Goal: Task Accomplishment & Management: Complete application form

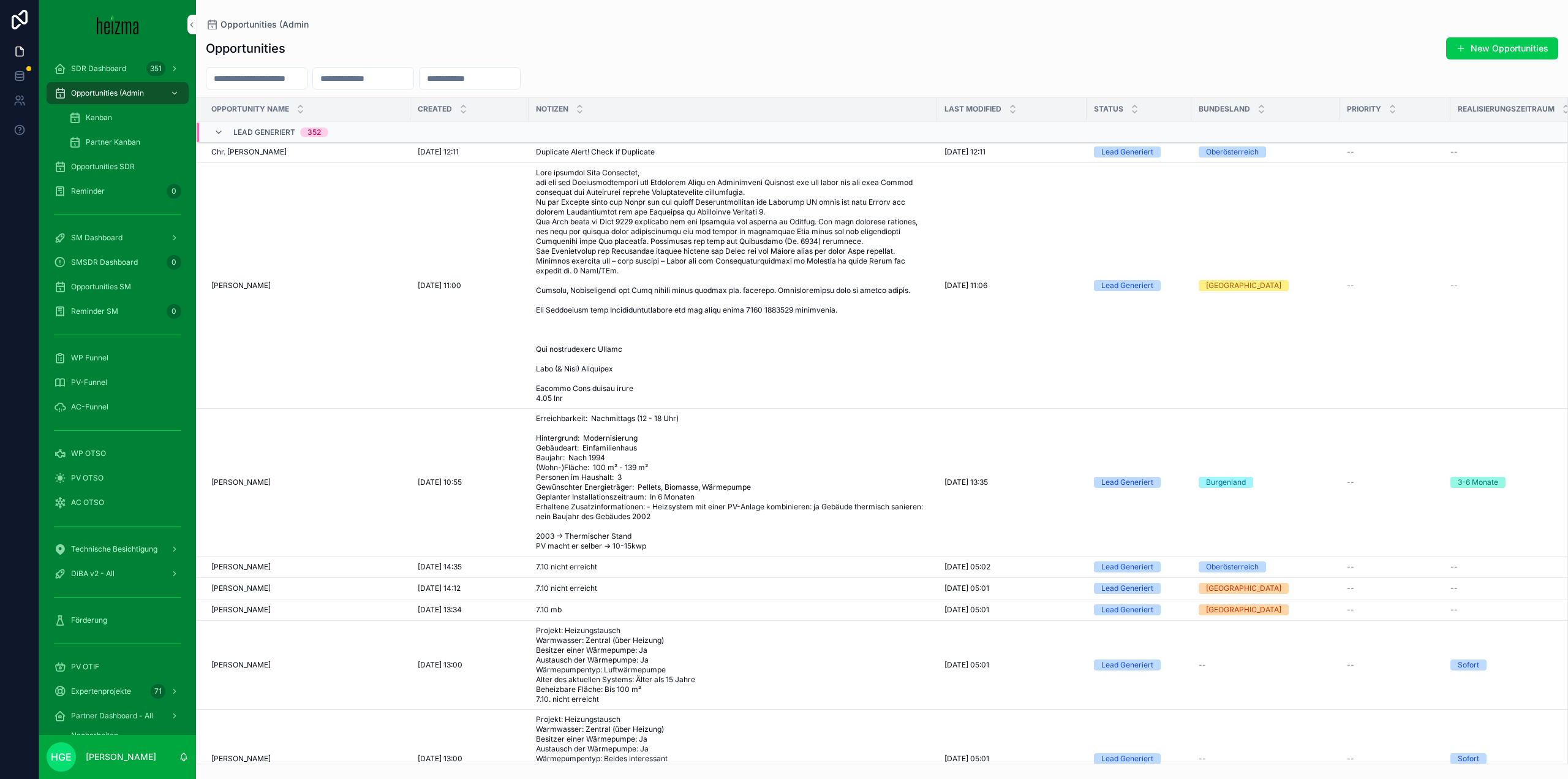
click at [95, 668] on span "PV OTIF" at bounding box center [85, 667] width 28 height 10
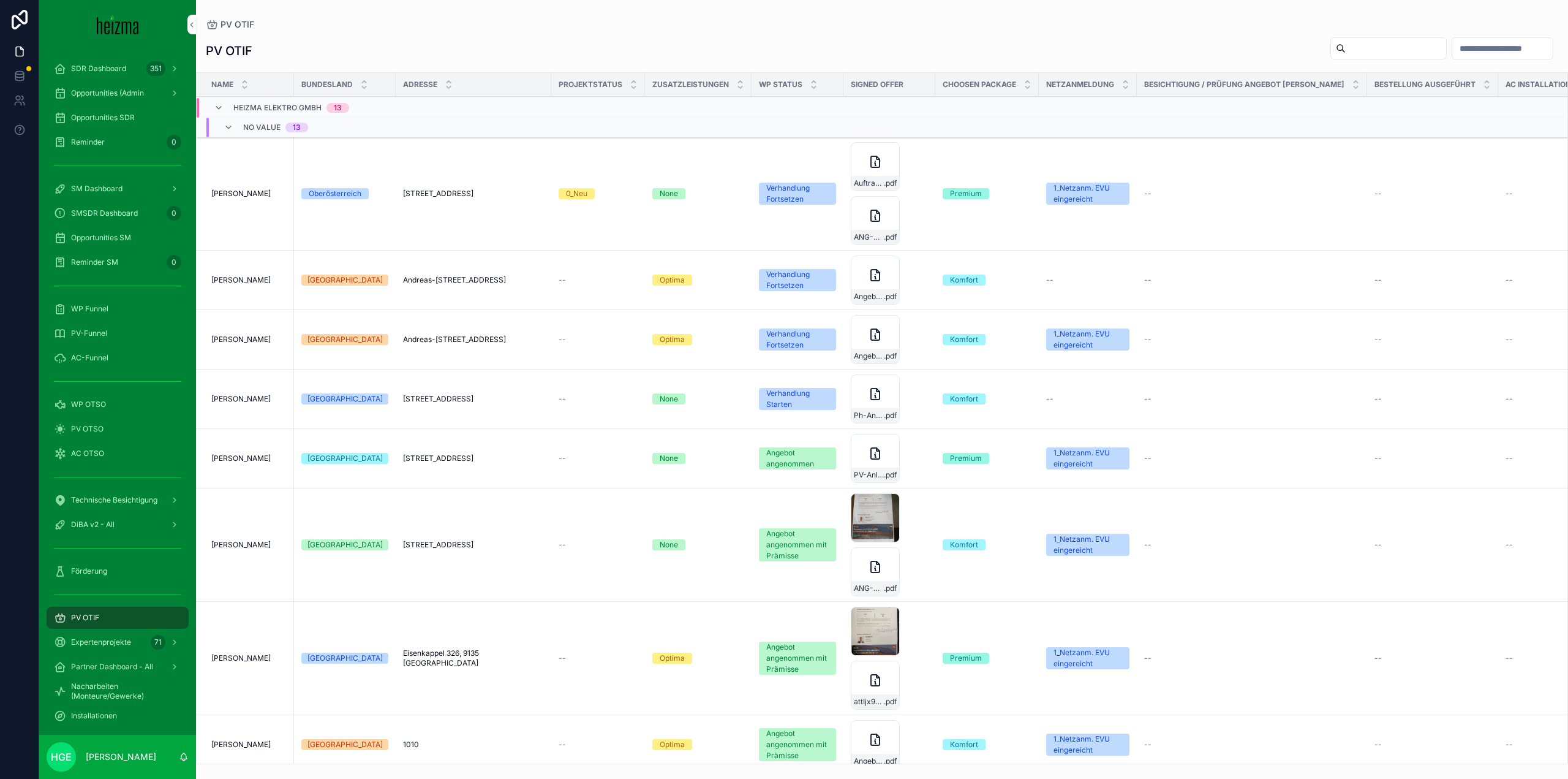
click at [1345, 53] on input "scrollable content" at bounding box center [1395, 48] width 100 height 17
type input "********"
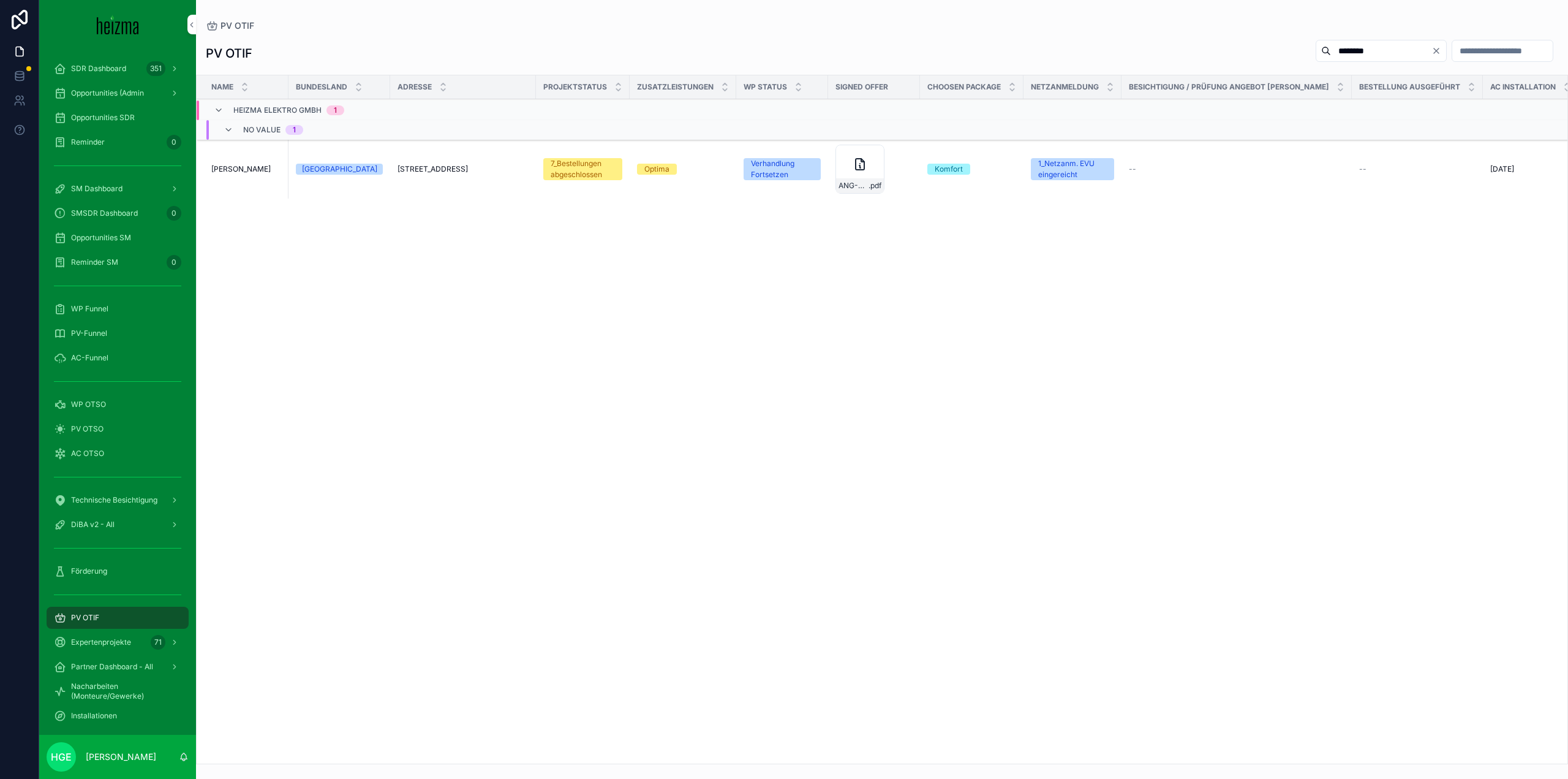
click at [249, 163] on td "Roland Schöberl Roland Schöberl" at bounding box center [242, 169] width 92 height 59
click at [249, 167] on span "Roland Schöberl" at bounding box center [241, 169] width 59 height 10
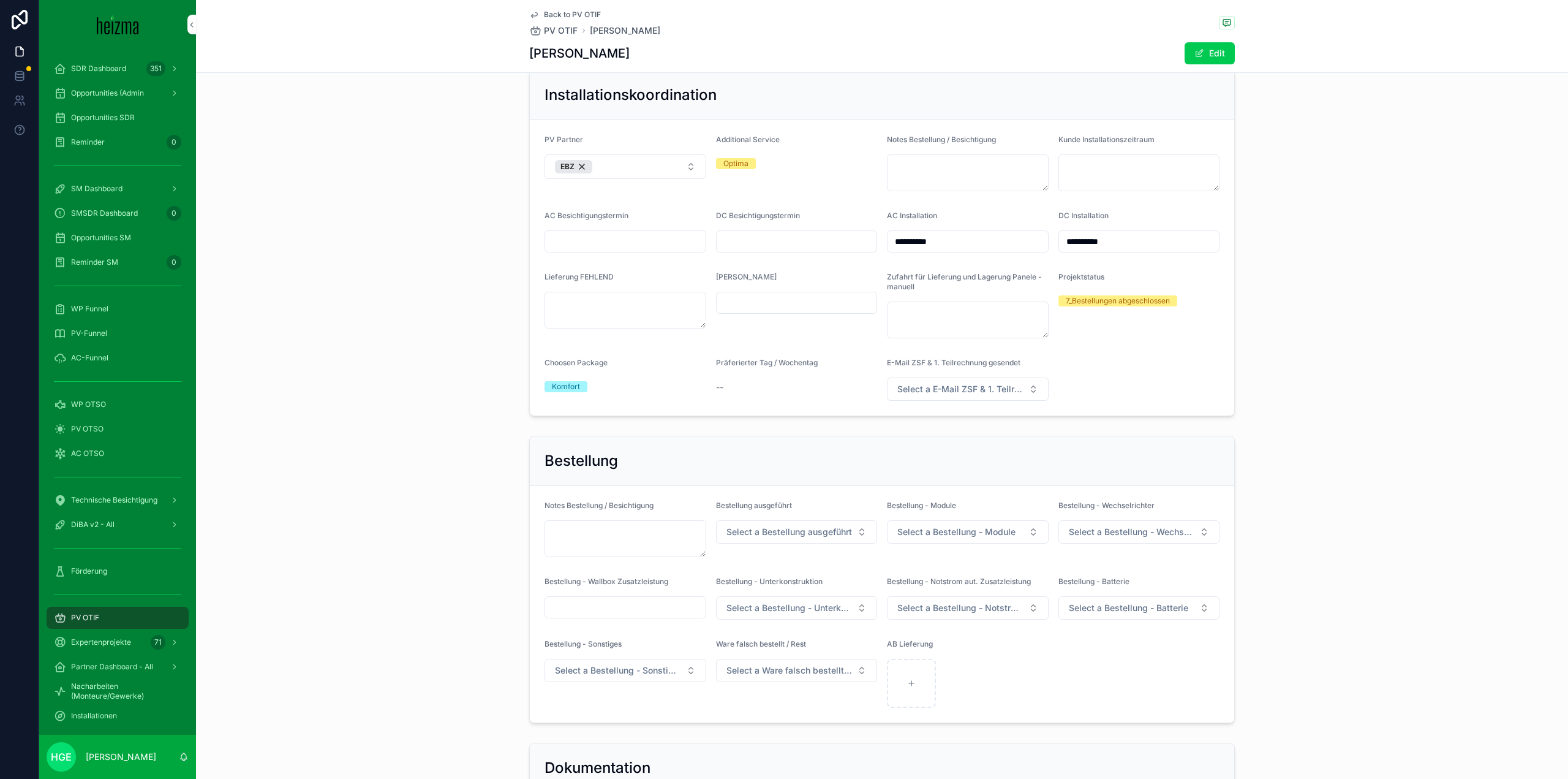
scroll to position [2238, 0]
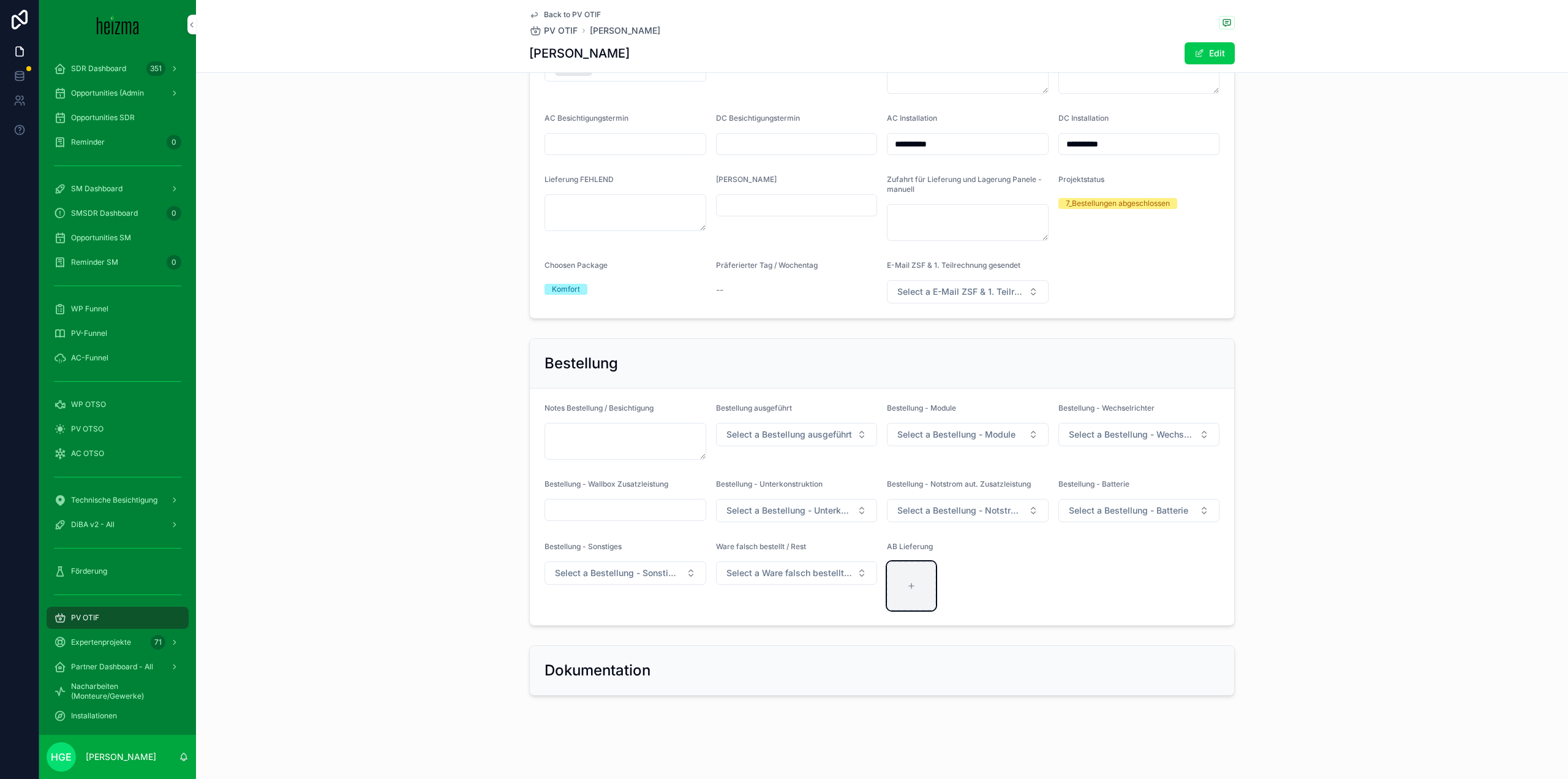
click at [910, 592] on div "scrollable content" at bounding box center [910, 585] width 49 height 49
type input "**********"
click at [753, 431] on span "Select a Bestellung ausgeführt" at bounding box center [788, 434] width 126 height 12
drag, startPoint x: 778, startPoint y: 484, endPoint x: 963, endPoint y: 450, distance: 188.1
click at [777, 484] on div "ja" at bounding box center [791, 483] width 170 height 19
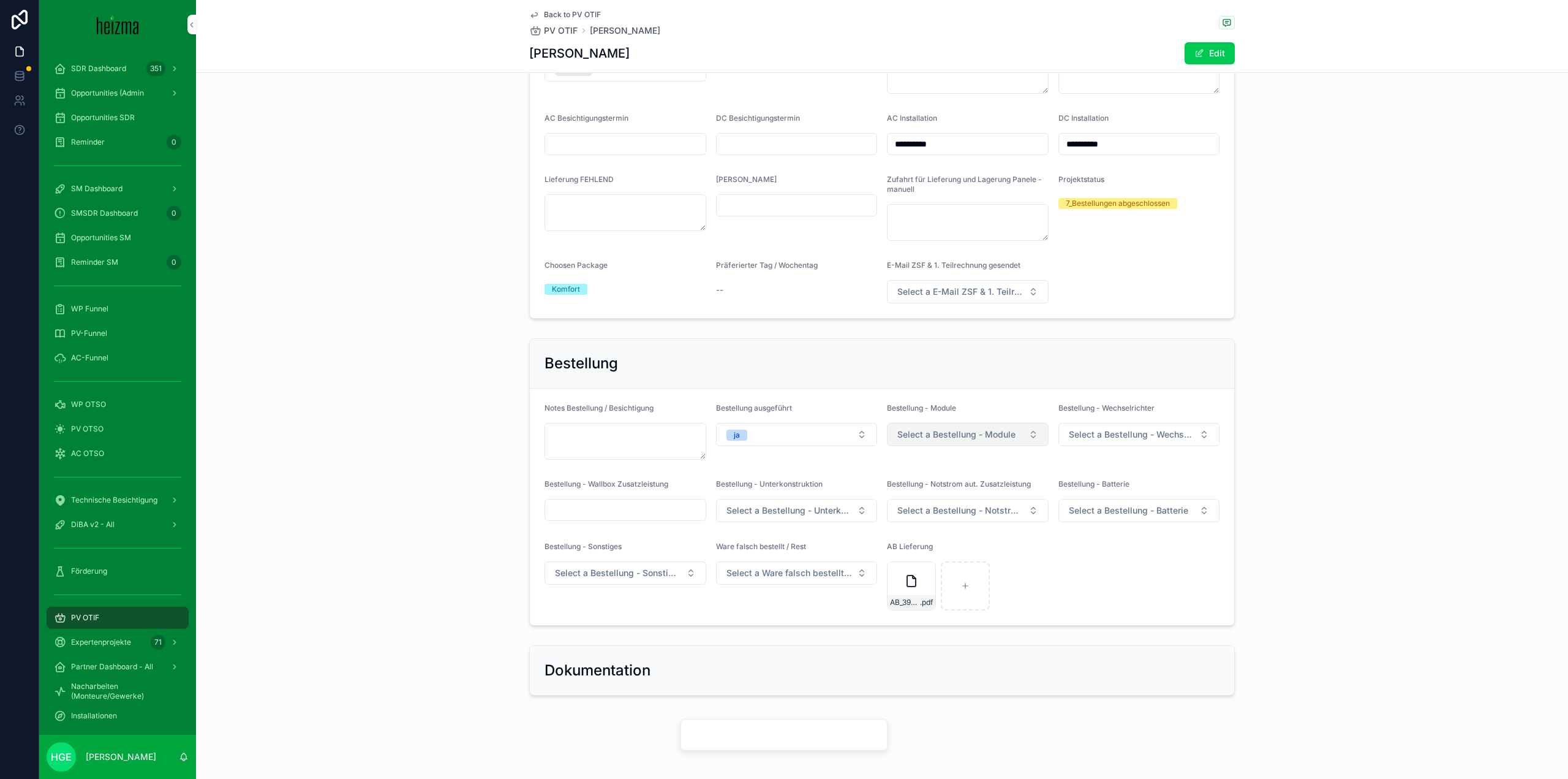
click at [961, 435] on span "Select a Bestellung - Module" at bounding box center [956, 434] width 118 height 12
click at [915, 558] on div "ja - GC" at bounding box center [963, 549] width 170 height 19
click at [1146, 427] on button "Select a Bestellung - Wechselrichter" at bounding box center [1138, 434] width 161 height 23
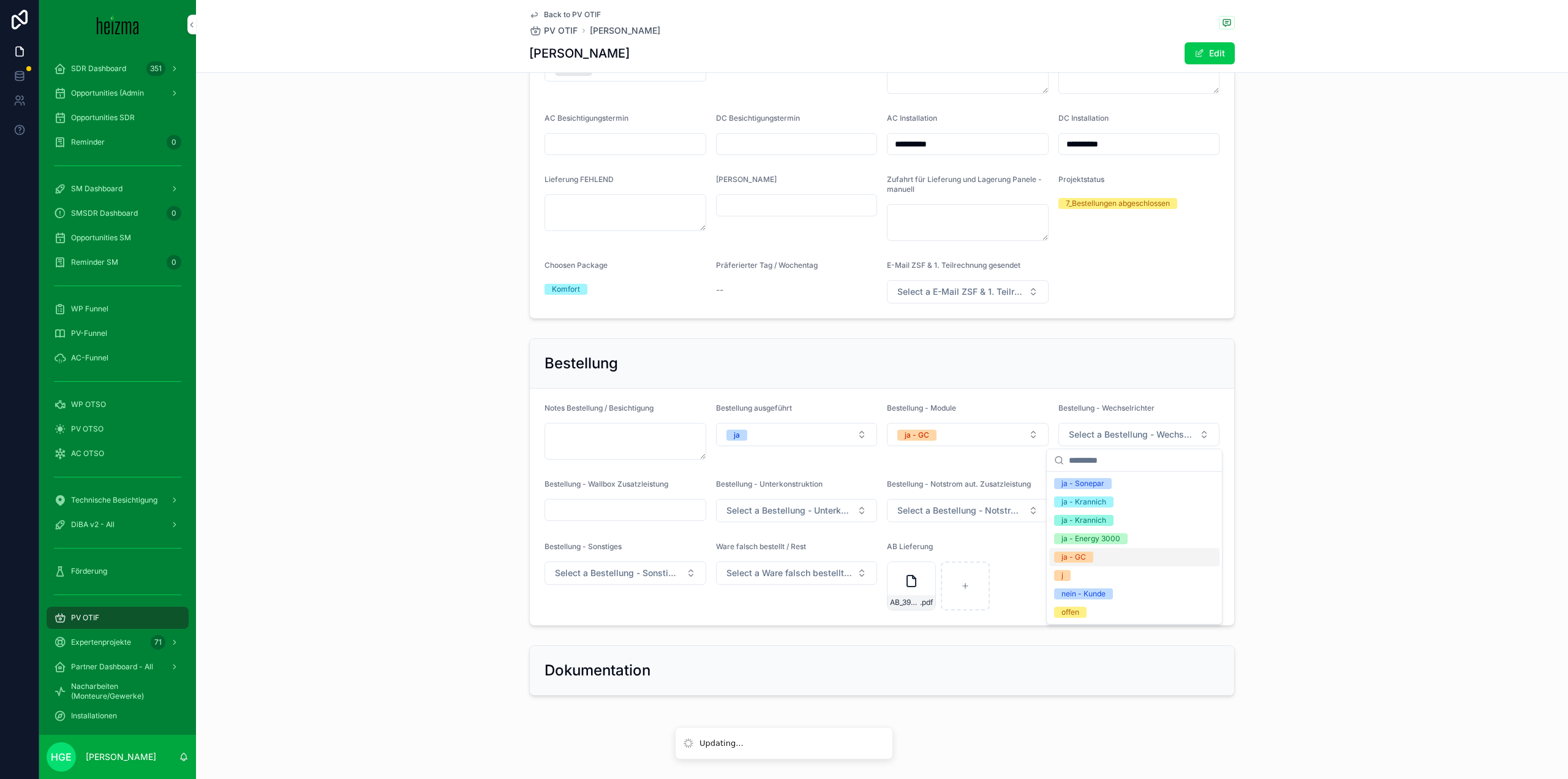
click at [1077, 558] on div "ja - GC" at bounding box center [1073, 556] width 25 height 11
click at [780, 503] on button "Select a Bestellung - Unterkonstruktion" at bounding box center [796, 509] width 161 height 23
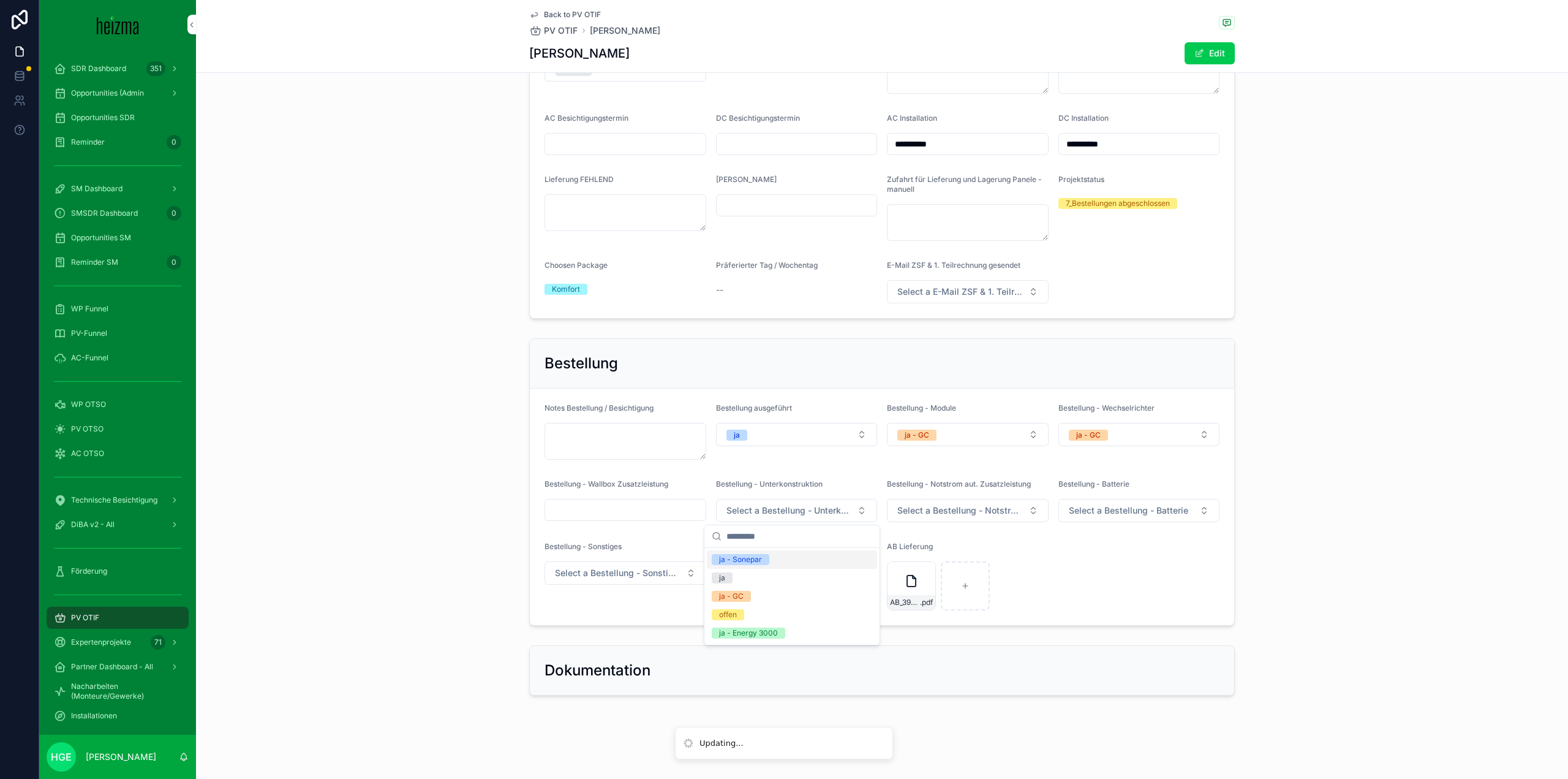
click at [1069, 551] on form "Notes Bestellung / Besichtigung Bestellung ausgeführt ja Bestellung - Module ja…" at bounding box center [882, 506] width 704 height 237
click at [994, 511] on span "Select a Bestellung - Notstrom aut. Zusatzleistung" at bounding box center [960, 510] width 126 height 12
click at [1154, 605] on form "Notes Bestellung / Besichtigung Bestellung ausgeführt ja Bestellung - Module ja…" at bounding box center [882, 506] width 704 height 237
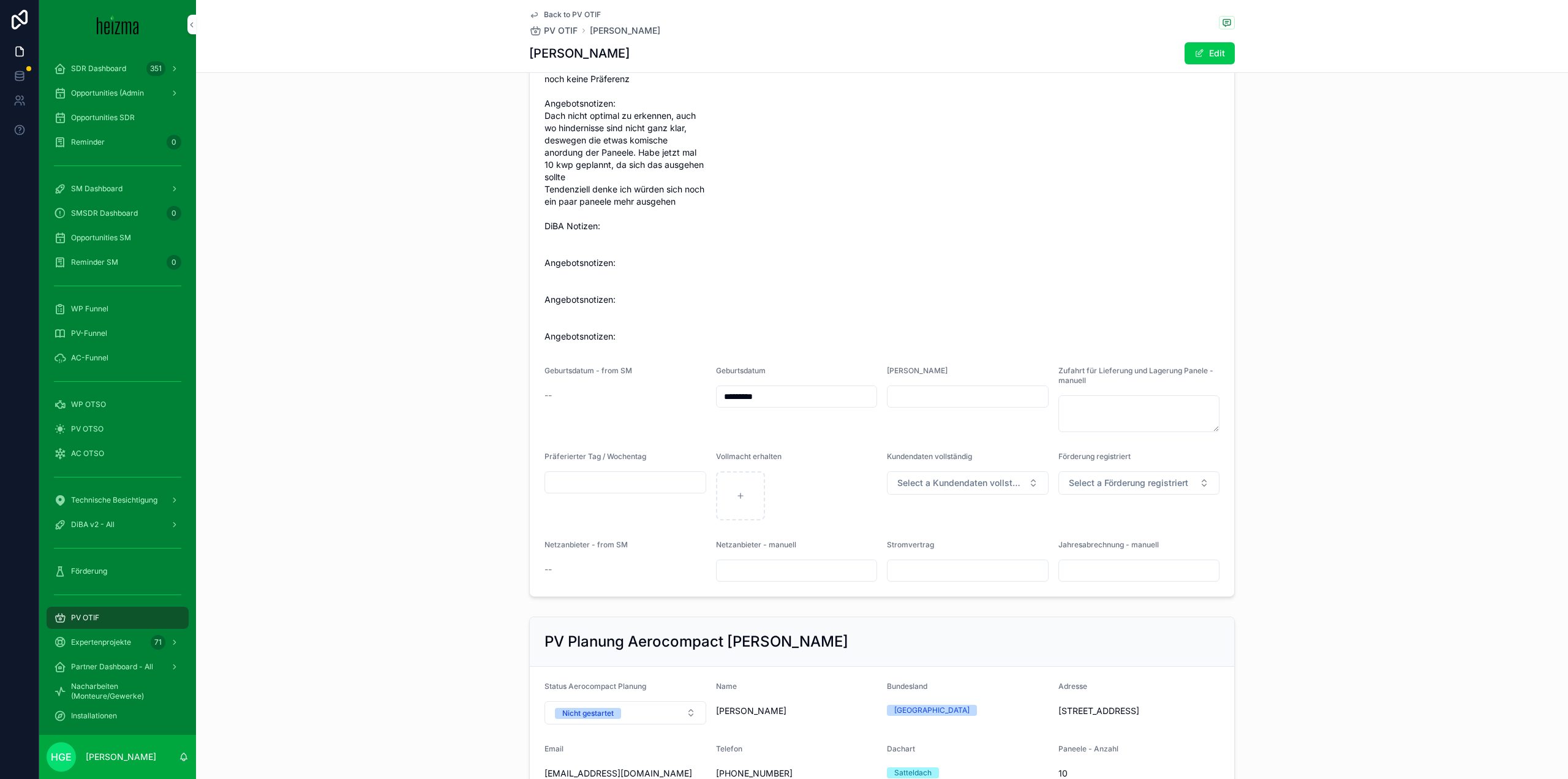
scroll to position [551, 0]
